Goal: Transaction & Acquisition: Book appointment/travel/reservation

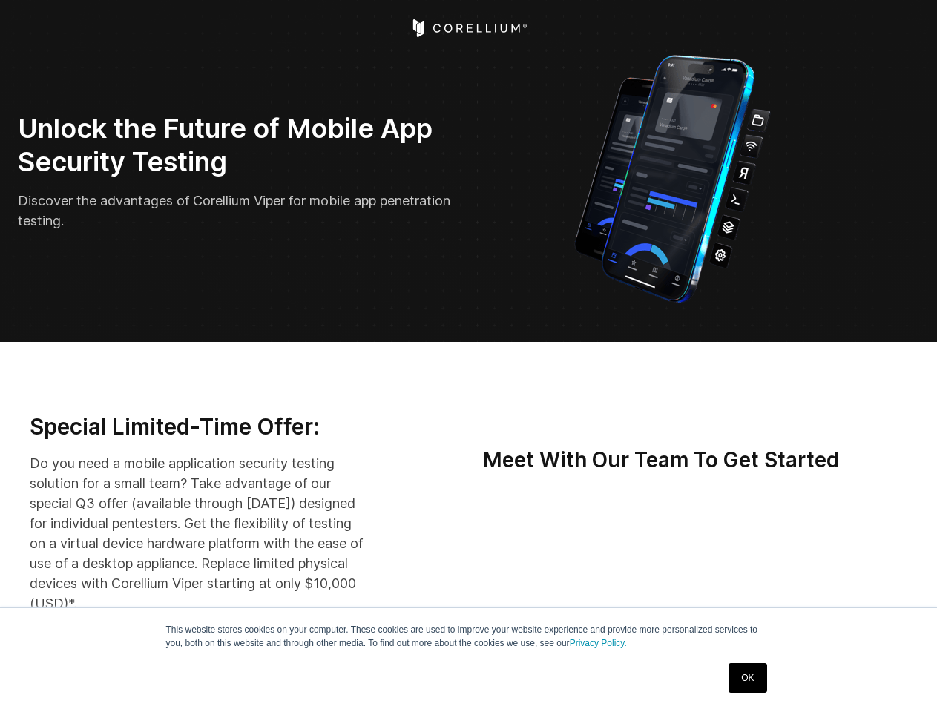
click at [904, 680] on img "Open Intercom Messenger" at bounding box center [905, 680] width 18 height 18
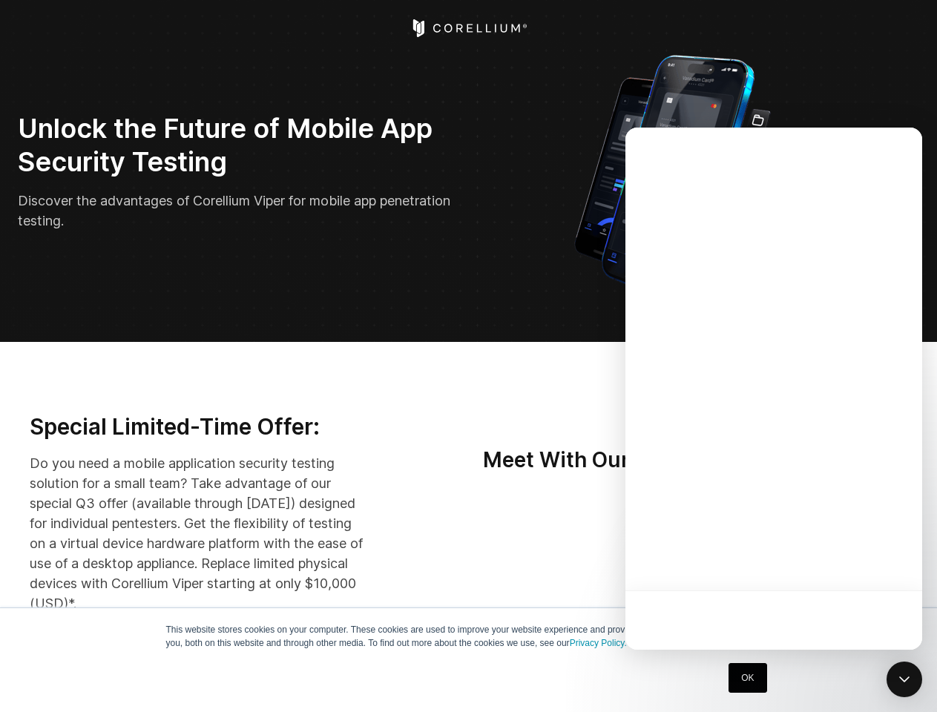
click at [791, 560] on div at bounding box center [773, 389] width 297 height 522
click at [861, 560] on div at bounding box center [773, 389] width 297 height 522
